Goal: Task Accomplishment & Management: Use online tool/utility

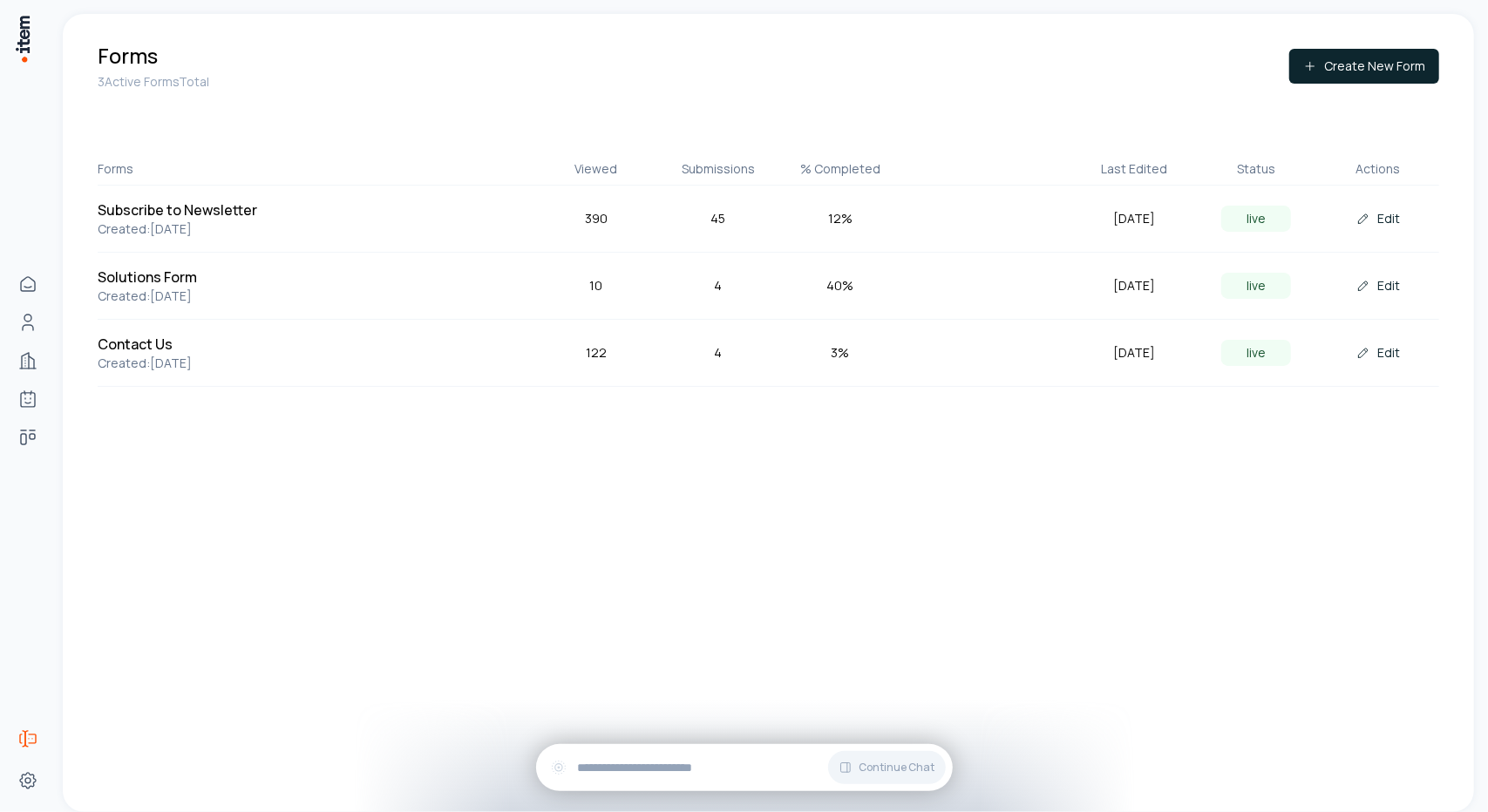
click at [815, 86] on div "Forms 3 Active Forms Total Create New Form" at bounding box center [767, 66] width 1341 height 49
click at [782, 92] on div "Forms 3 Active Forms Total Create New Form Forms Viewed Submissions % Completed…" at bounding box center [768, 214] width 1411 height 400
click at [826, 85] on div "Forms 3 Active Forms Total Create New Form" at bounding box center [767, 66] width 1341 height 49
click at [805, 76] on div "Forms 3 Active Forms Total Create New Form" at bounding box center [767, 66] width 1341 height 49
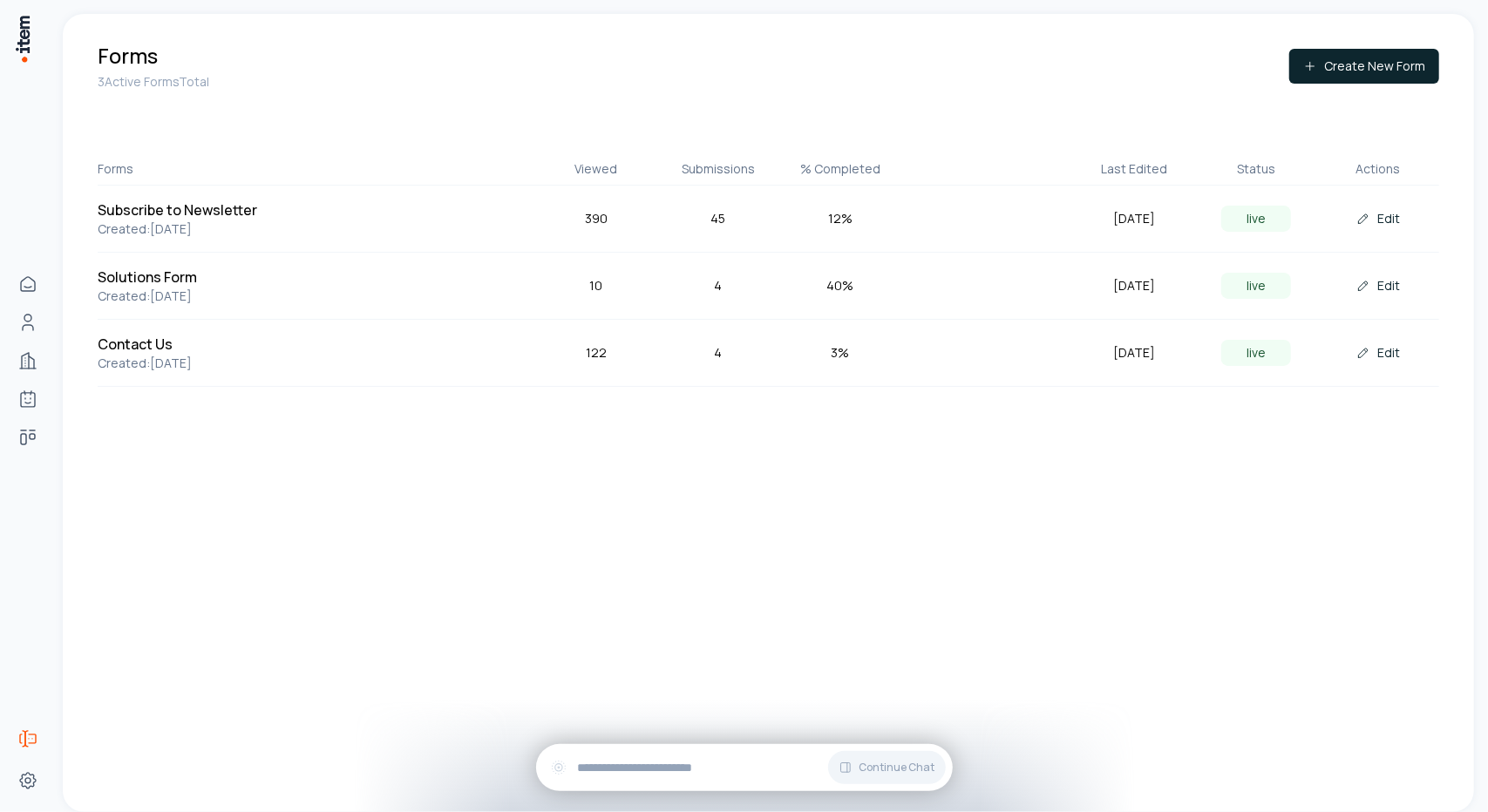
click at [813, 76] on div "Forms 3 Active Forms Total Create New Form" at bounding box center [767, 66] width 1341 height 49
click at [857, 84] on div "Forms 3 Active Forms Total Create New Form" at bounding box center [767, 66] width 1341 height 49
click at [853, 82] on div "Forms 3 Active Forms Total Create New Form" at bounding box center [767, 66] width 1341 height 49
click at [1361, 347] on icon at bounding box center [1362, 352] width 14 height 14
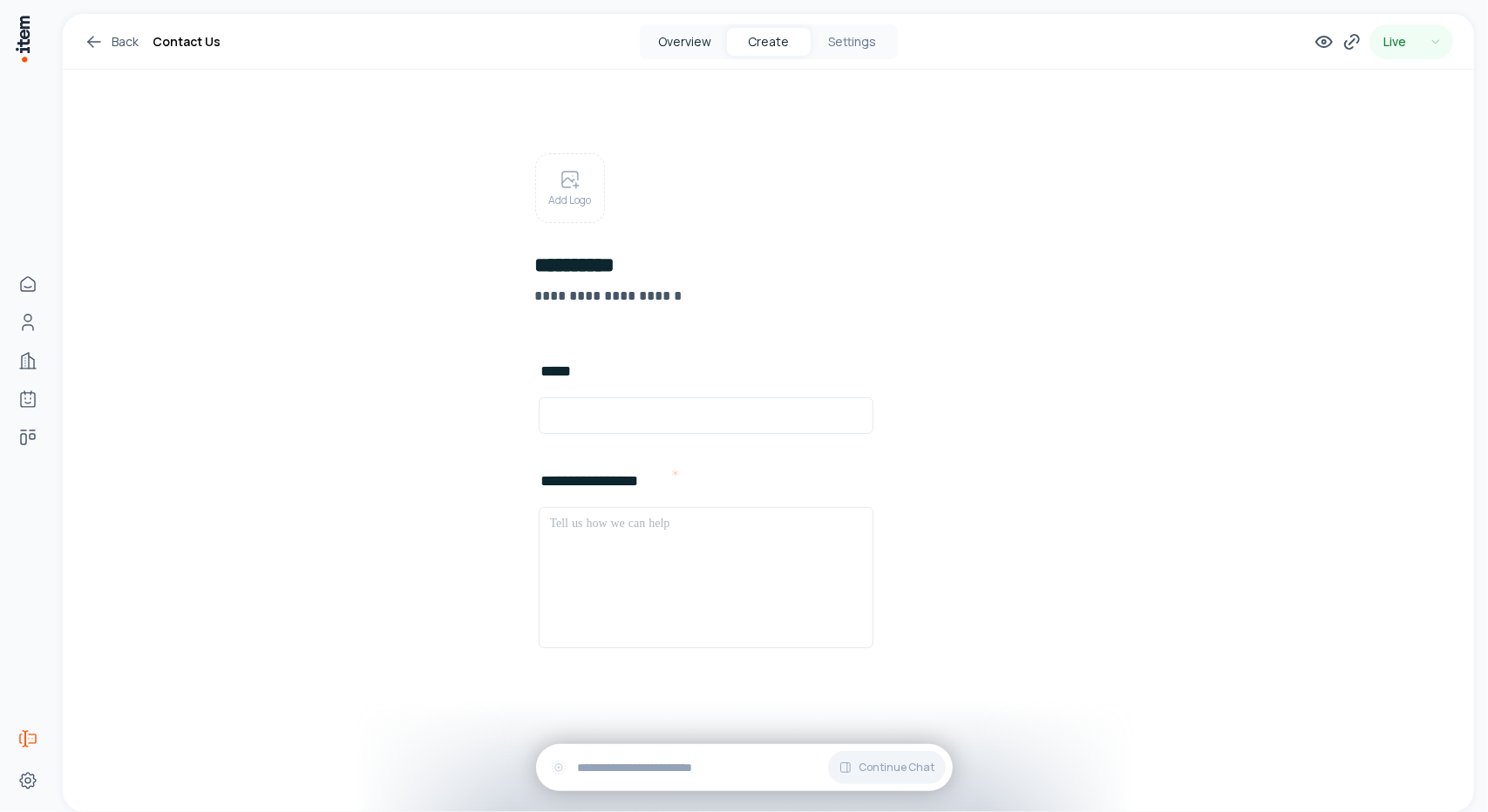
click at [664, 41] on button "Overview" at bounding box center [685, 42] width 83 height 28
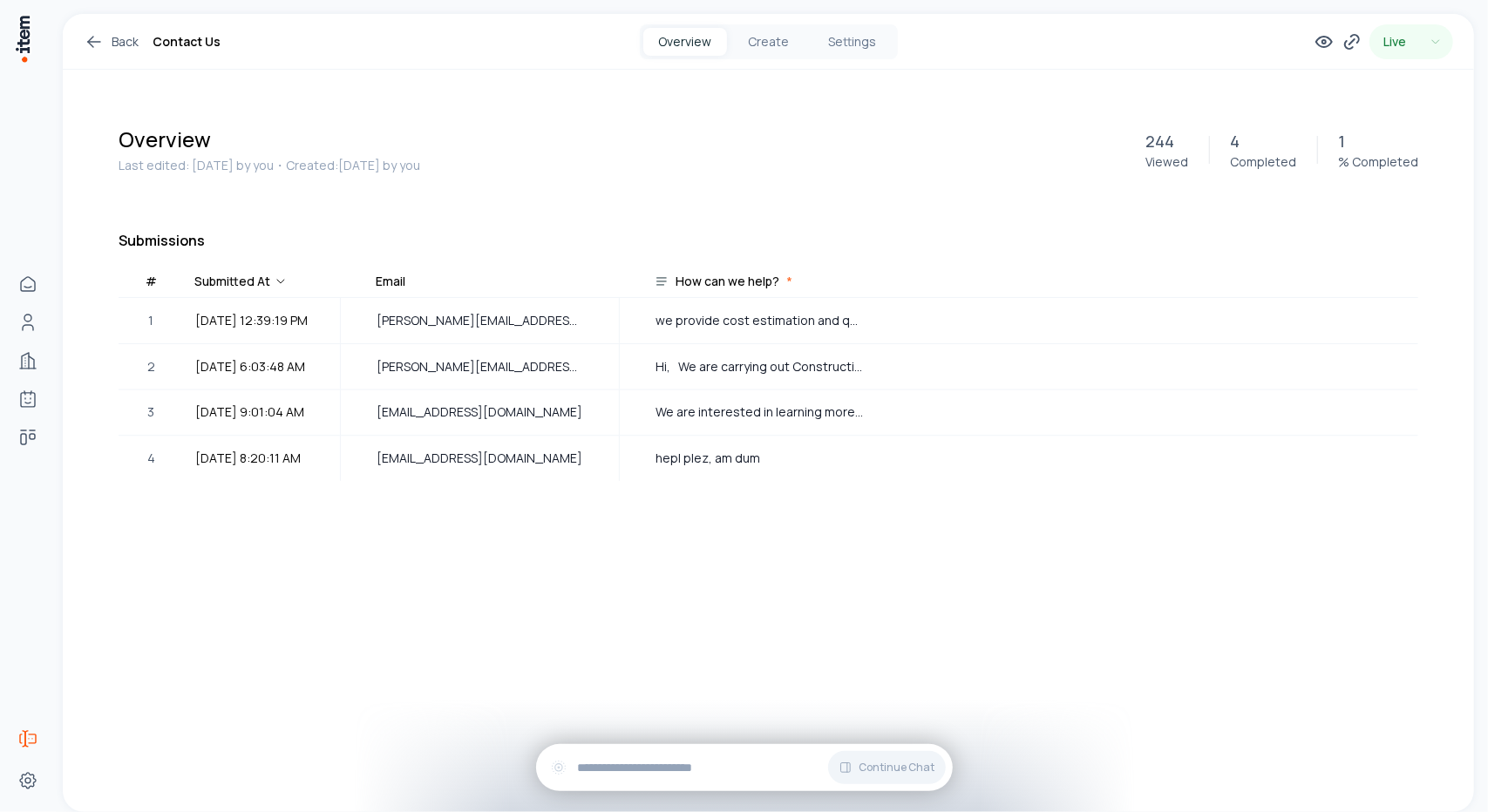
click at [105, 41] on link "Back" at bounding box center [110, 42] width 55 height 21
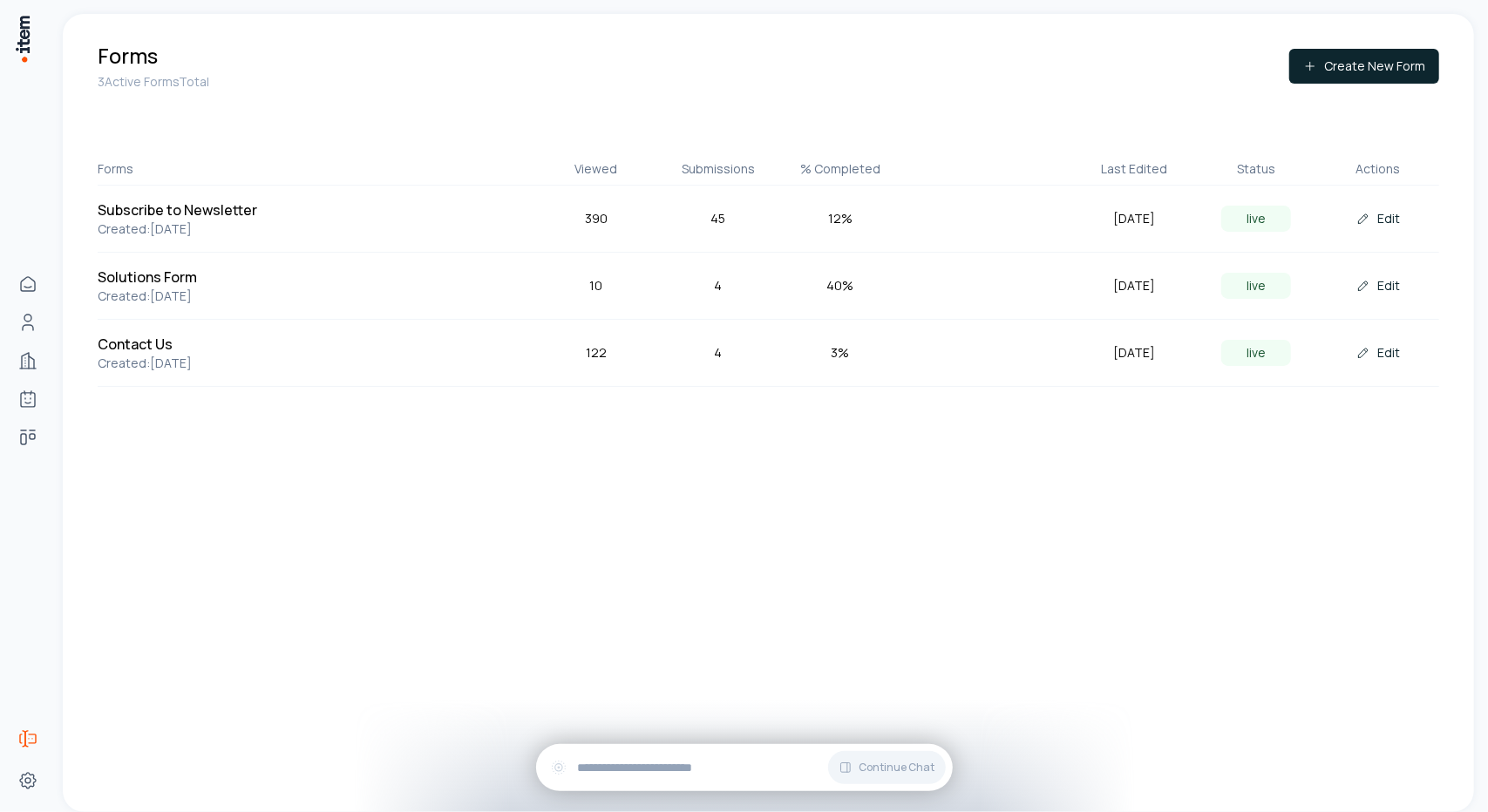
click at [949, 90] on div "Forms 3 Active Forms Total Create New Form" at bounding box center [767, 66] width 1341 height 49
click at [939, 86] on div "Forms 3 Active Forms Total Create New Form" at bounding box center [767, 66] width 1341 height 49
